Goal: Task Accomplishment & Management: Manage account settings

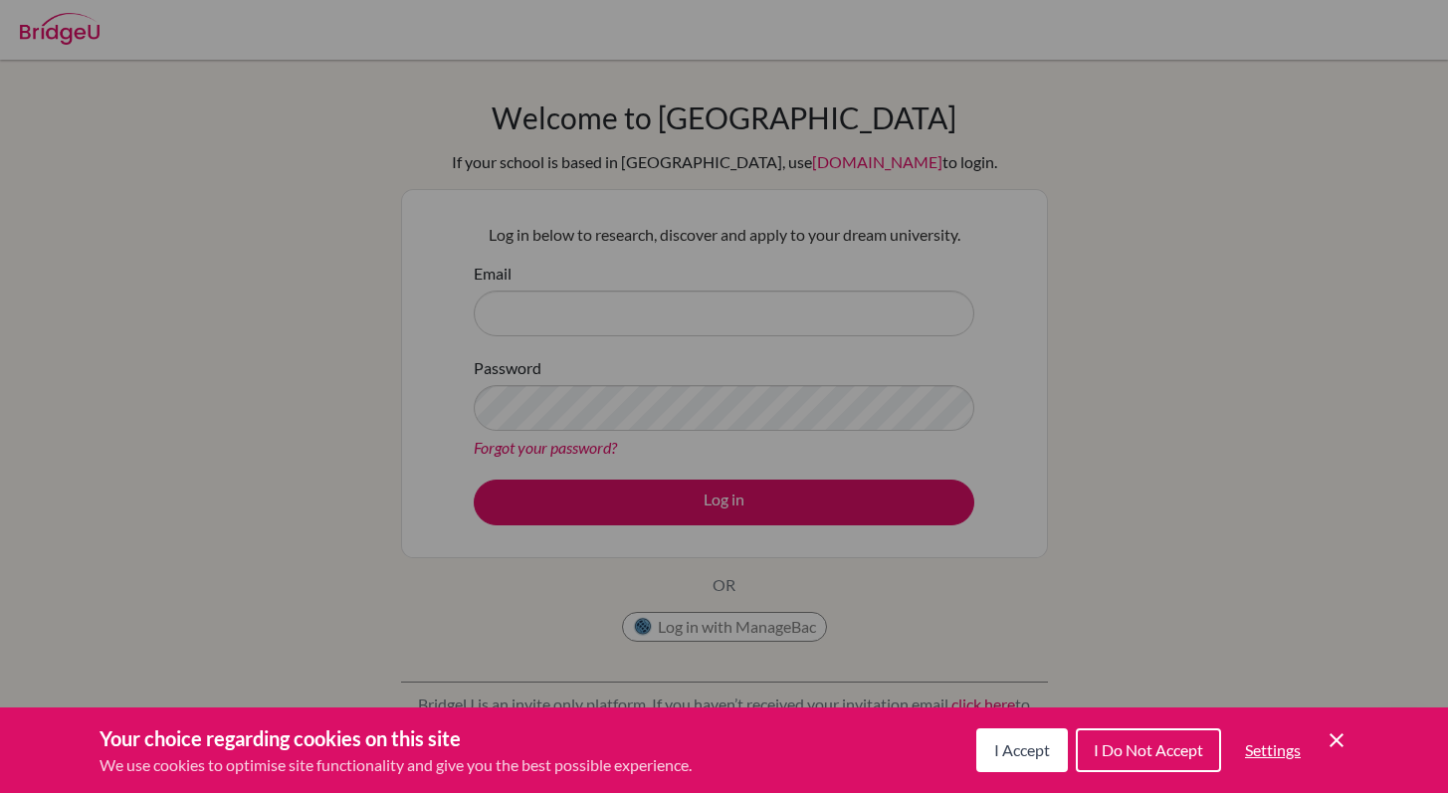
click at [994, 747] on span "I Accept" at bounding box center [1022, 749] width 56 height 19
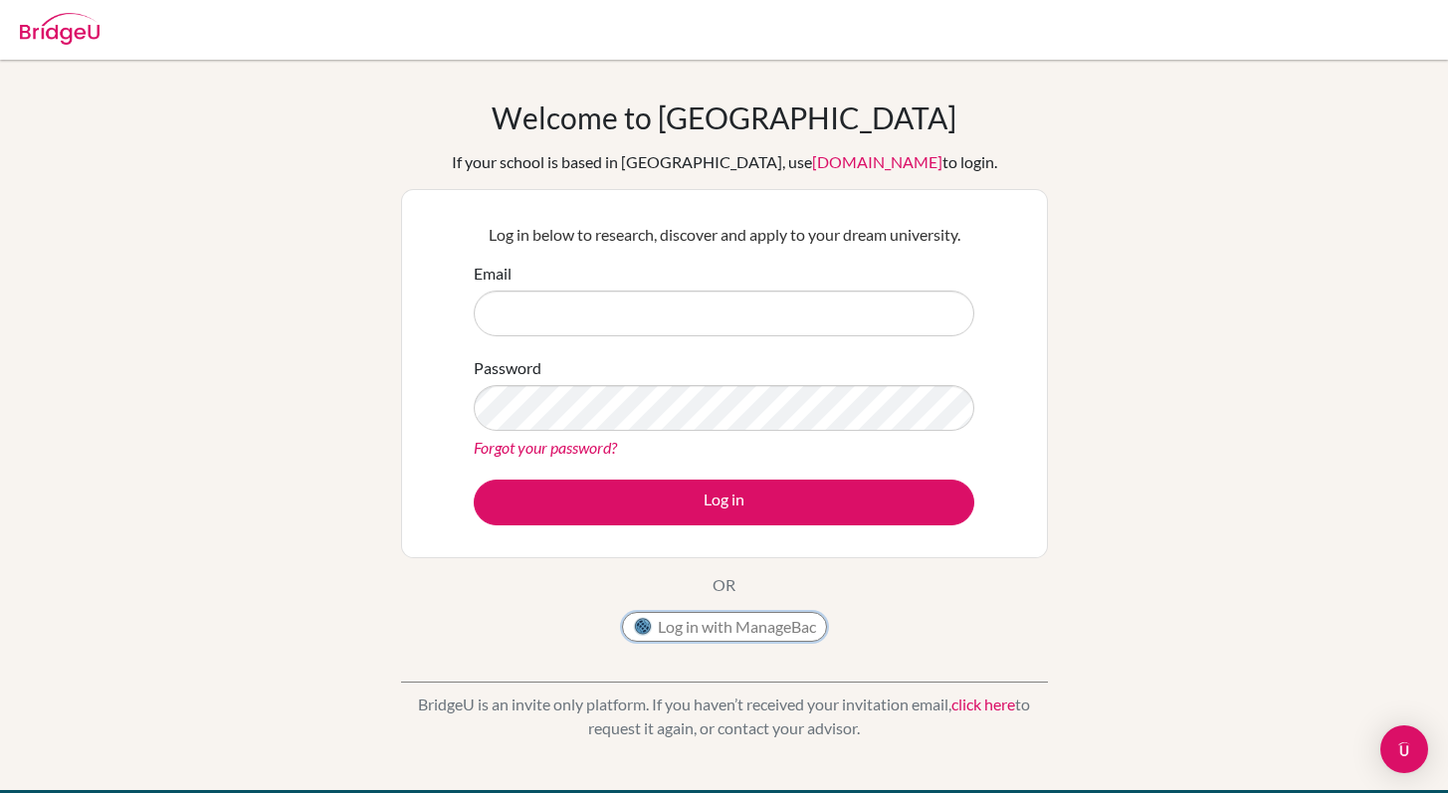
click at [747, 636] on button "Log in with ManageBac" at bounding box center [724, 627] width 205 height 30
click at [898, 313] on input "Email" at bounding box center [724, 313] width 500 height 46
type input "[EMAIL_ADDRESS][DOMAIN_NAME]"
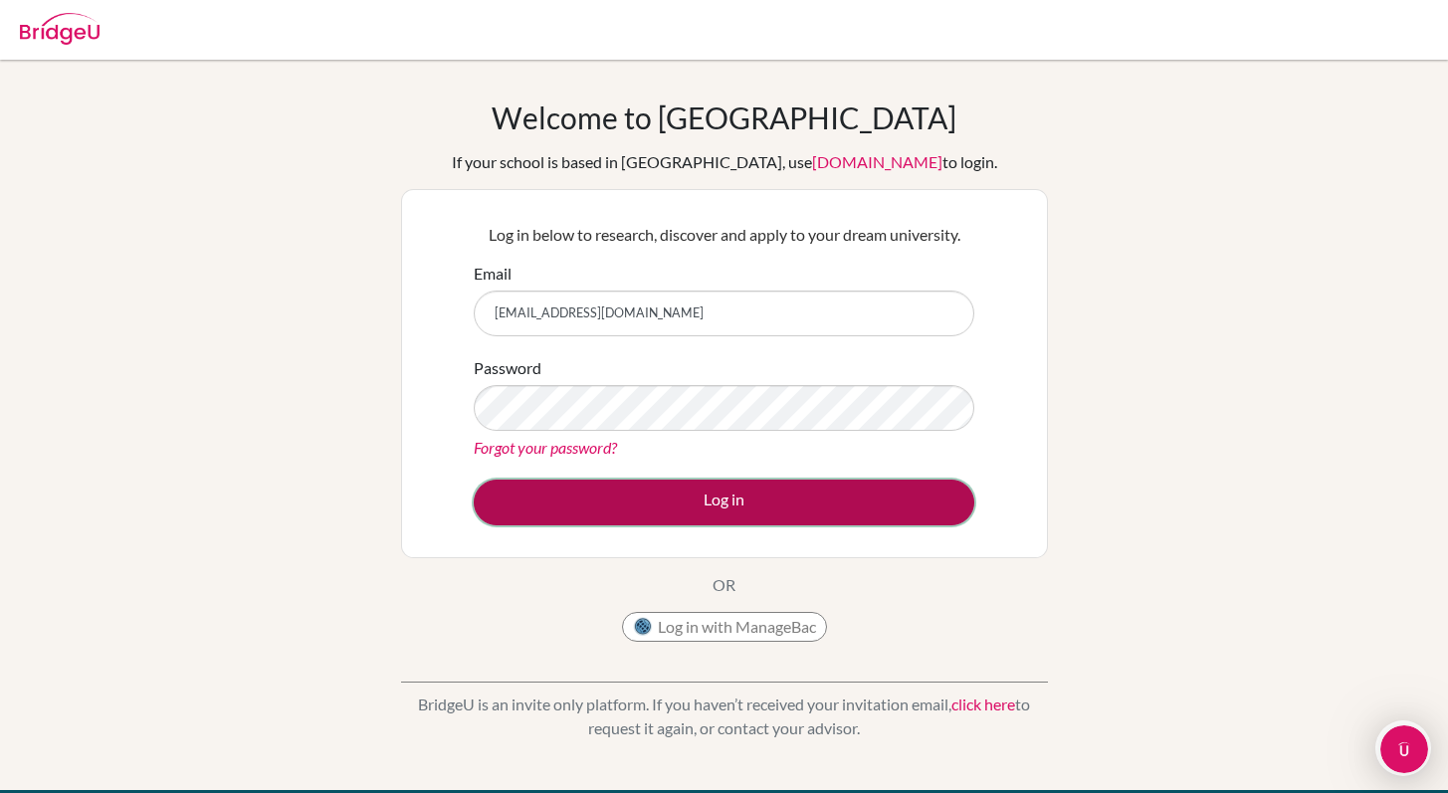
click at [828, 498] on button "Log in" at bounding box center [724, 503] width 500 height 46
